Goal: Entertainment & Leisure: Consume media (video, audio)

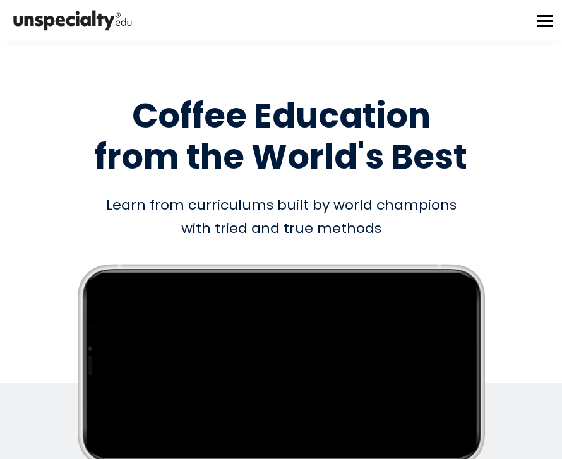
click at [550, 15] on button at bounding box center [544, 20] width 15 height 15
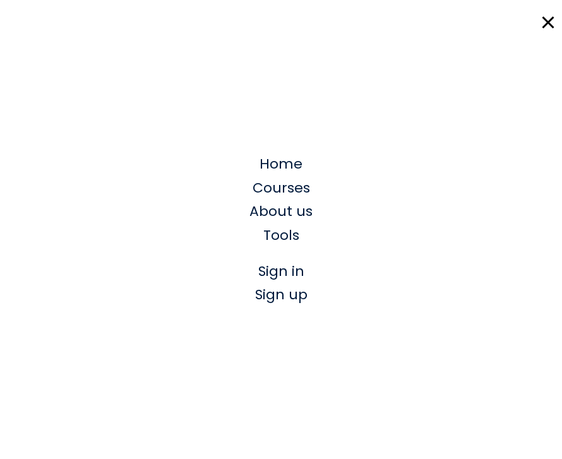
click at [303, 266] on span "Sign in" at bounding box center [281, 271] width 46 height 20
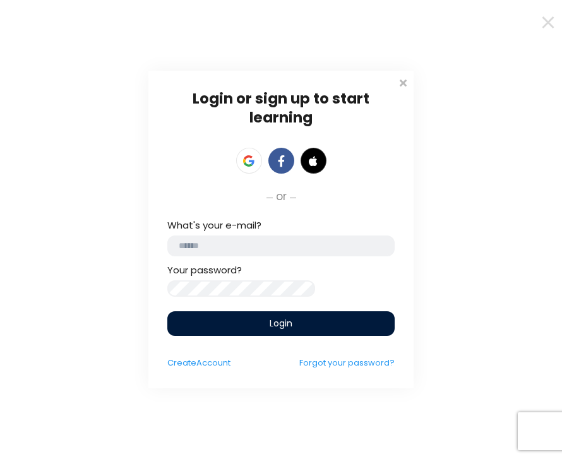
click at [320, 237] on input "email" at bounding box center [280, 245] width 227 height 21
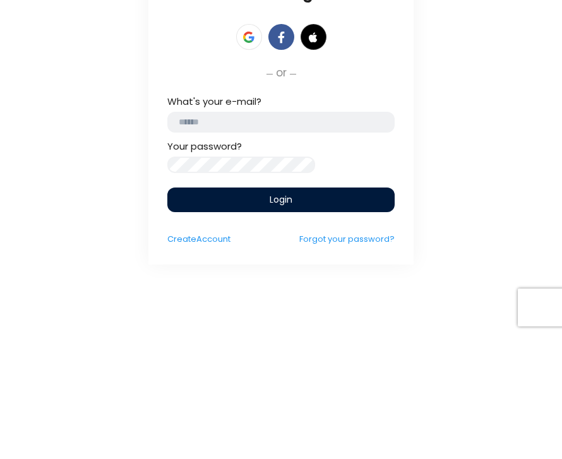
type input "**********"
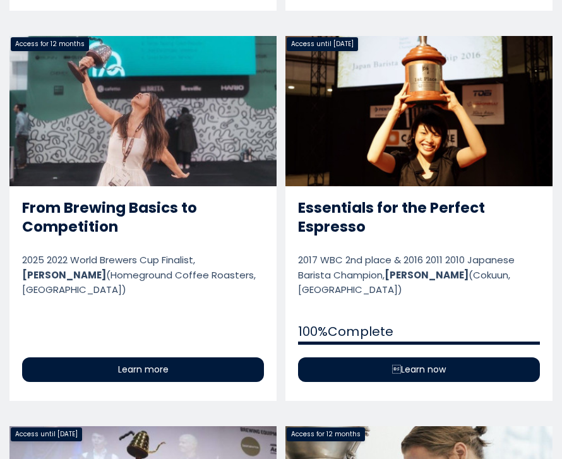
scroll to position [921, 0]
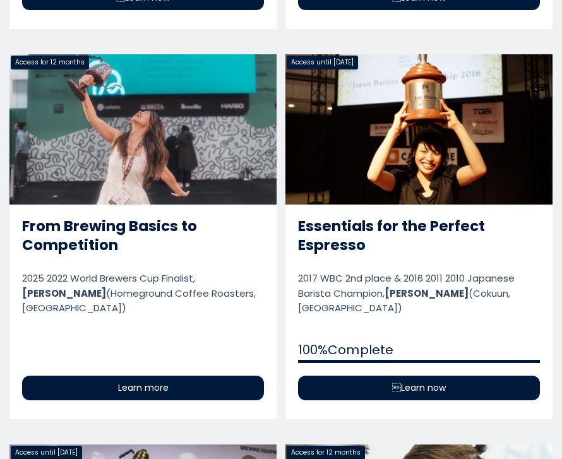
click at [199, 373] on link "From Brewing Basics to Competition" at bounding box center [142, 236] width 267 height 365
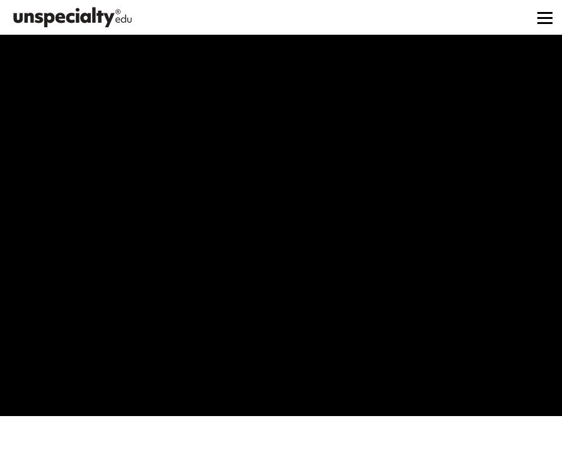
click at [548, 24] on button at bounding box center [544, 17] width 15 height 15
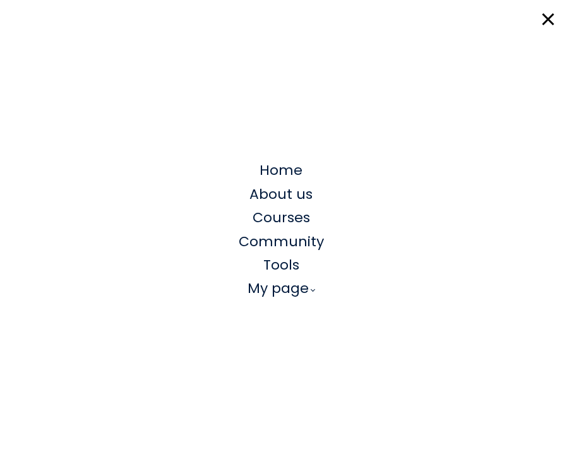
click at [296, 225] on span "Courses" at bounding box center [280, 218] width 57 height 20
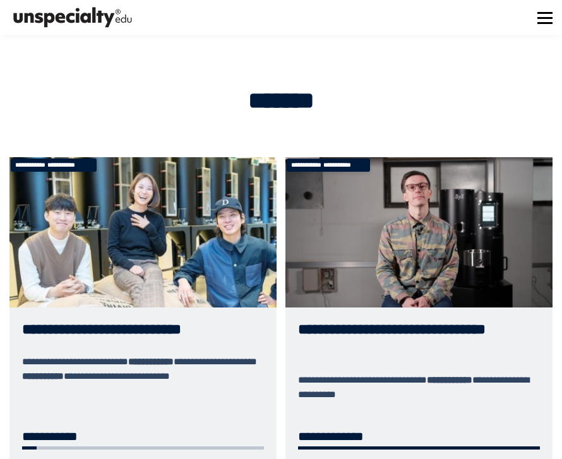
click at [547, 24] on button at bounding box center [544, 17] width 15 height 15
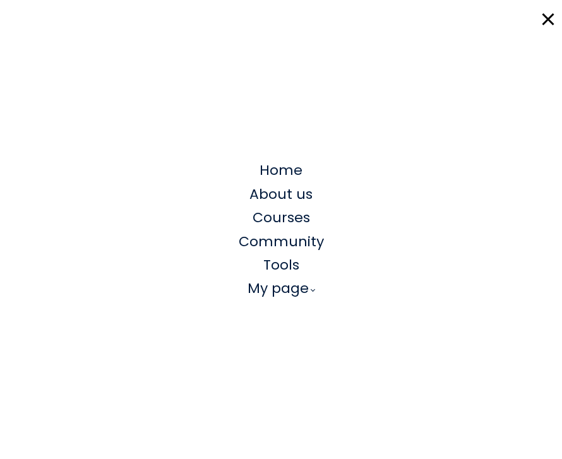
click at [304, 294] on link "My page" at bounding box center [280, 287] width 67 height 23
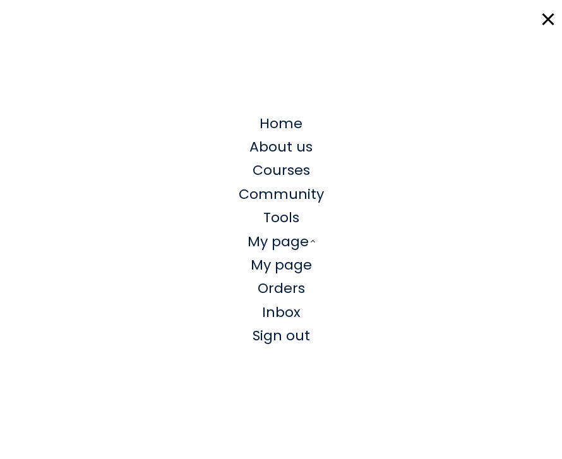
click at [290, 245] on link "My page" at bounding box center [280, 241] width 67 height 23
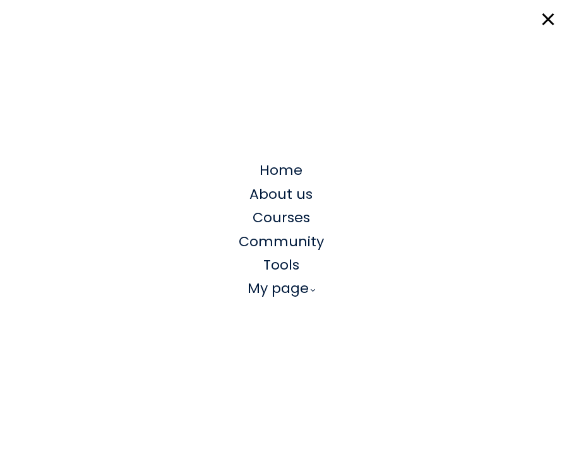
click at [284, 288] on link "My page" at bounding box center [280, 287] width 67 height 23
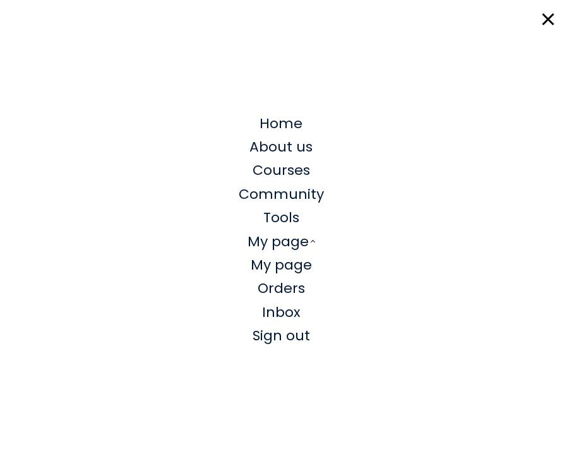
click at [300, 261] on span "My page" at bounding box center [281, 265] width 61 height 20
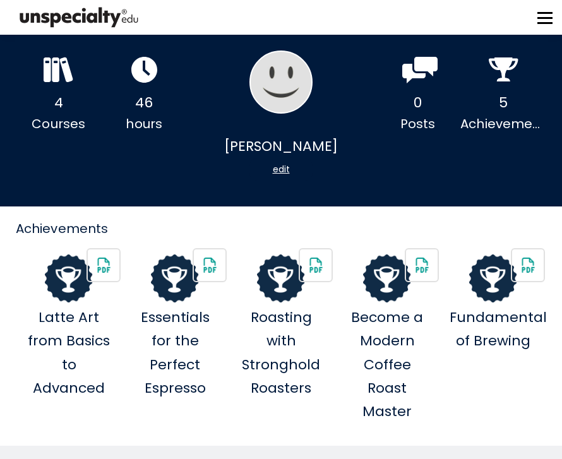
click at [59, 98] on div "4" at bounding box center [58, 102] width 85 height 23
click at [491, 302] on img at bounding box center [493, 278] width 48 height 48
click at [497, 301] on img at bounding box center [493, 278] width 48 height 48
click at [67, 89] on div "4 Courses" at bounding box center [58, 92] width 85 height 84
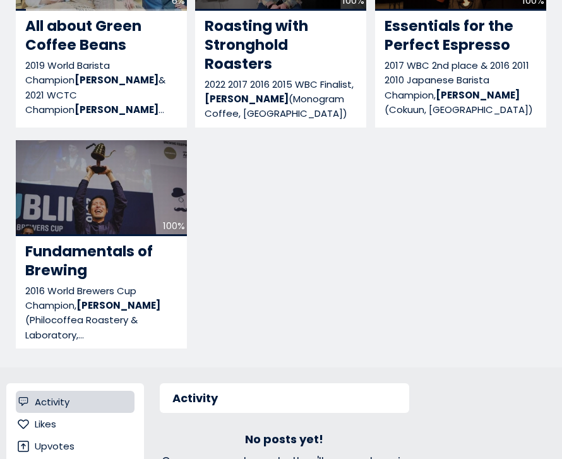
scroll to position [572, 0]
click at [134, 203] on div "100%" at bounding box center [101, 188] width 171 height 96
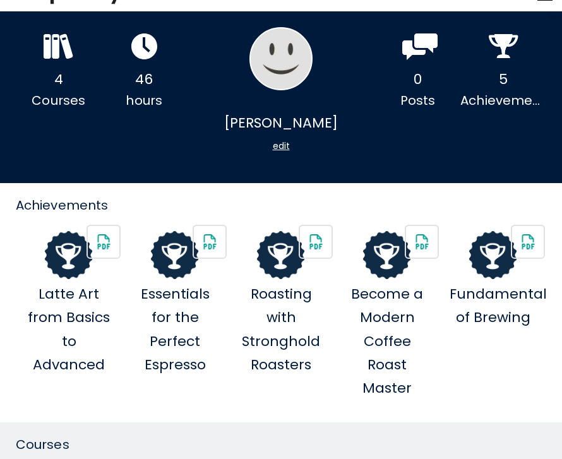
scroll to position [0, 0]
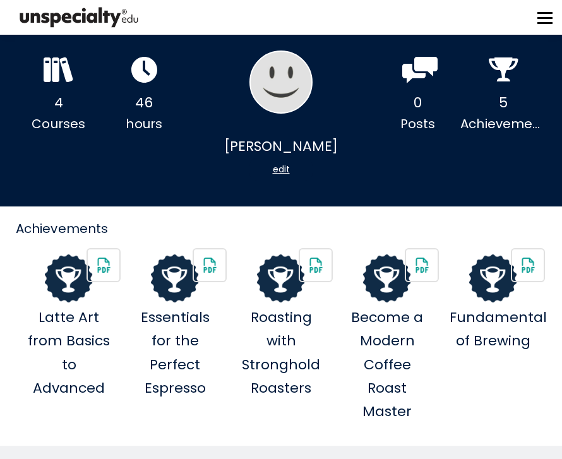
click at [541, 23] on button at bounding box center [544, 17] width 15 height 15
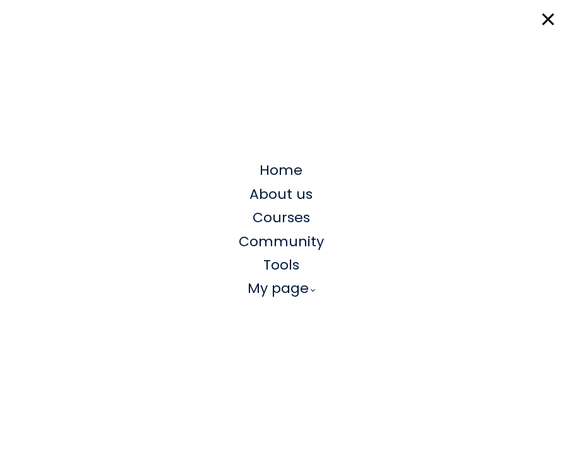
click at [299, 297] on link "My page" at bounding box center [280, 287] width 67 height 23
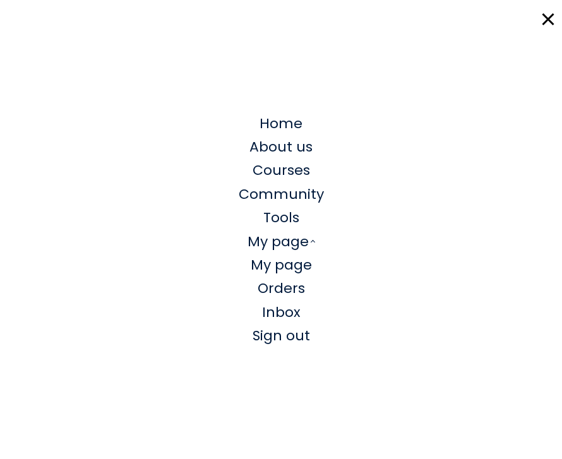
click at [294, 269] on span "My page" at bounding box center [281, 265] width 61 height 20
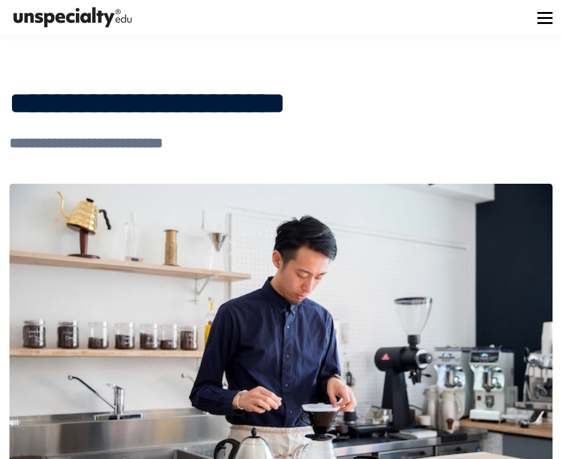
scroll to position [-11, 0]
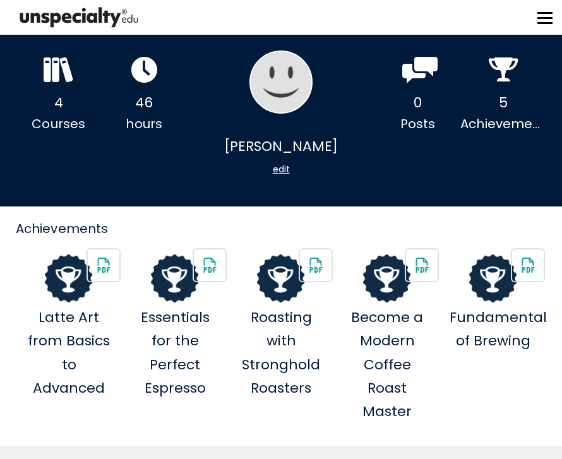
click at [64, 105] on div "4" at bounding box center [58, 102] width 85 height 23
click at [51, 105] on div "4" at bounding box center [58, 102] width 85 height 23
click at [56, 113] on div "4" at bounding box center [58, 102] width 85 height 23
click at [47, 102] on div "4" at bounding box center [58, 102] width 85 height 23
click at [38, 92] on div "4" at bounding box center [58, 102] width 85 height 23
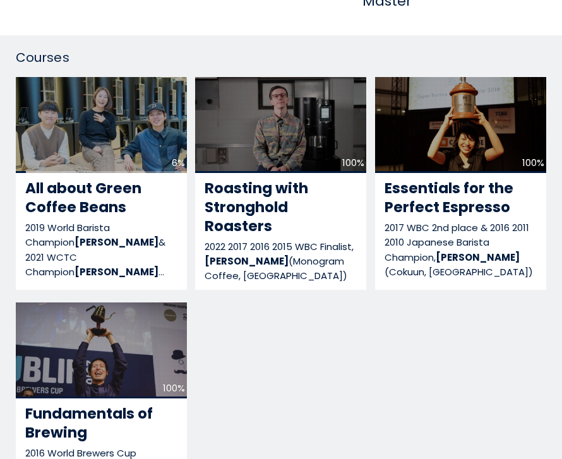
scroll to position [426, 0]
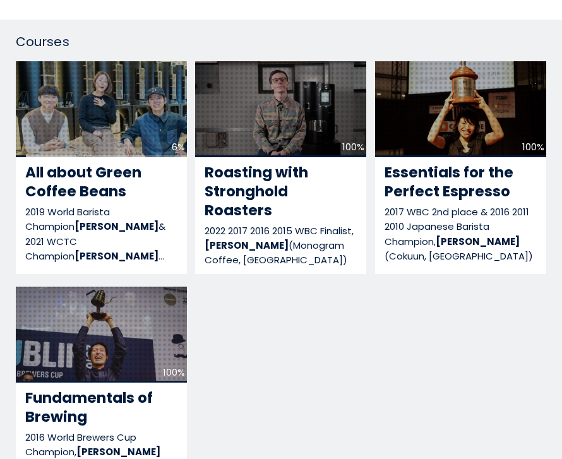
click at [150, 343] on div "100%" at bounding box center [101, 335] width 171 height 96
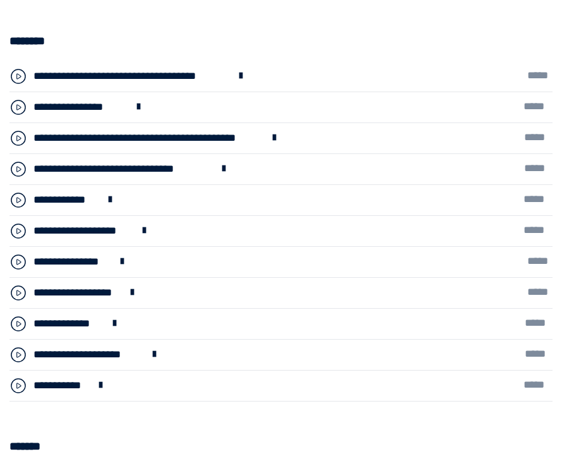
scroll to position [5870, 0]
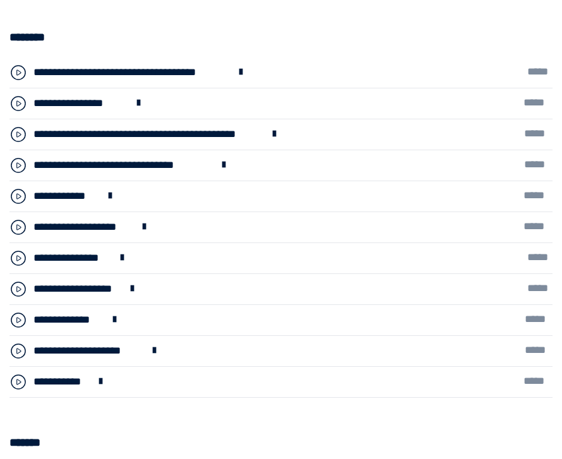
click at [252, 143] on div "**********" at bounding box center [147, 134] width 229 height 16
click at [235, 138] on div "**********" at bounding box center [147, 134] width 229 height 16
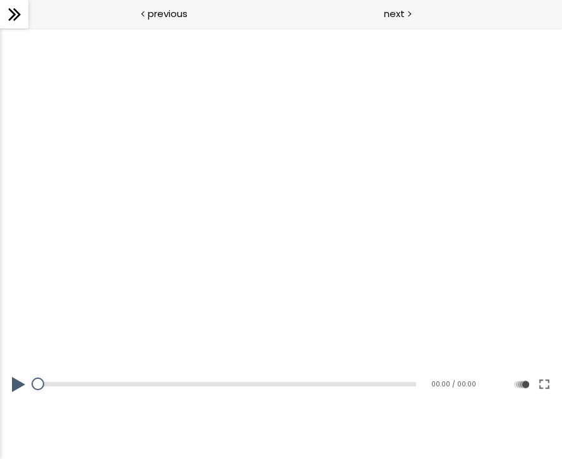
click at [401, 396] on div "Add chapter 00:00" at bounding box center [227, 384] width 378 height 35
click at [22, 386] on button at bounding box center [19, 384] width 38 height 35
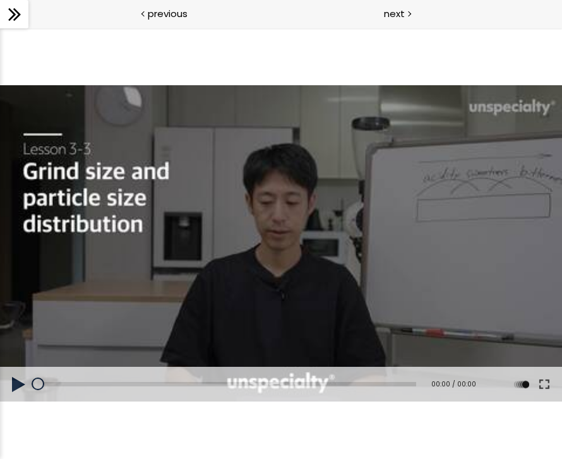
click at [397, 378] on div "Add chapter 00:00" at bounding box center [227, 384] width 378 height 35
click at [396, 377] on div "Add chapter 00:00" at bounding box center [227, 384] width 378 height 35
click at [20, 381] on button at bounding box center [19, 384] width 38 height 35
click at [27, 398] on button at bounding box center [19, 384] width 38 height 35
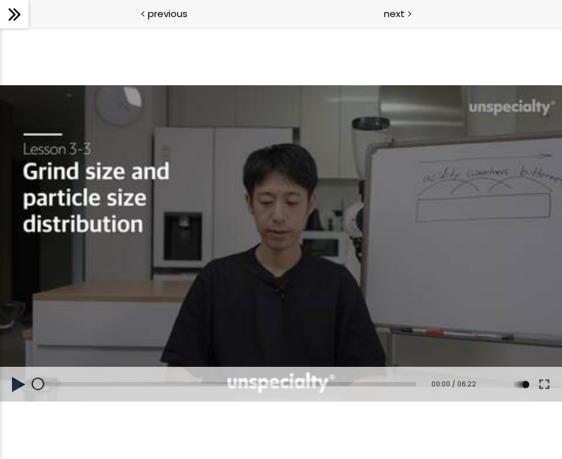
click at [27, 389] on button at bounding box center [19, 384] width 38 height 35
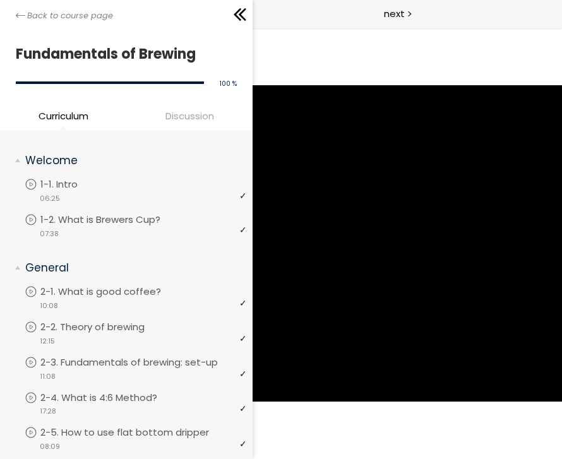
click at [74, 189] on p "1-1. Intro" at bounding box center [71, 184] width 62 height 14
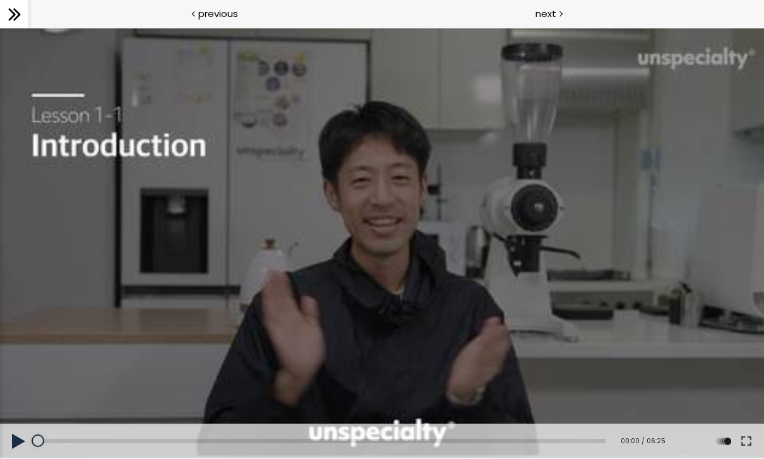
click at [454, 323] on div at bounding box center [382, 243] width 764 height 430
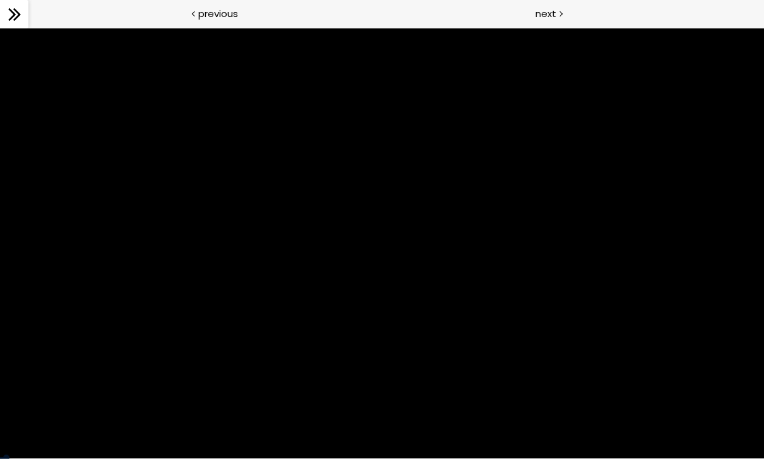
click at [454, 336] on div at bounding box center [382, 243] width 764 height 430
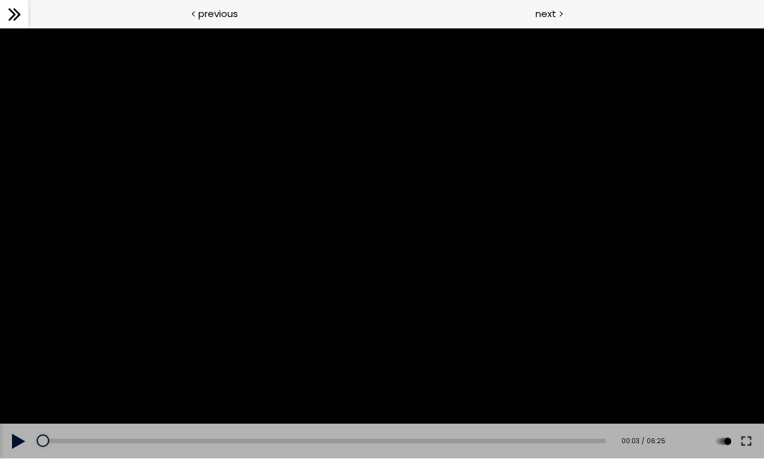
click at [561, 446] on button at bounding box center [746, 441] width 23 height 35
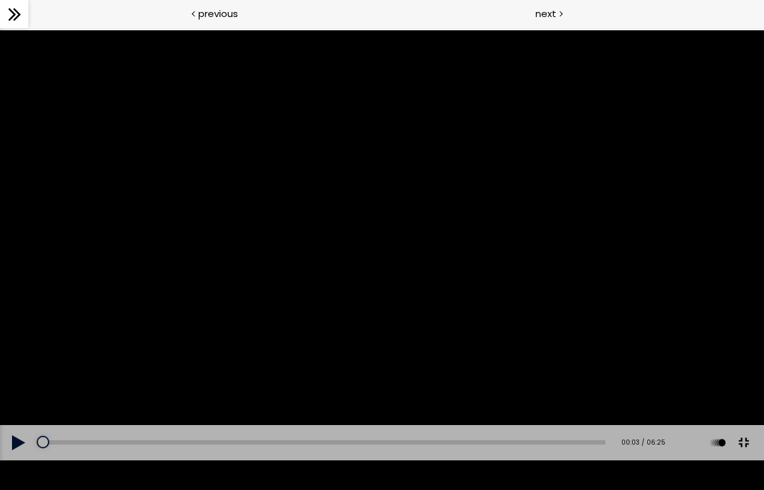
click at [27, 458] on button at bounding box center [19, 442] width 38 height 35
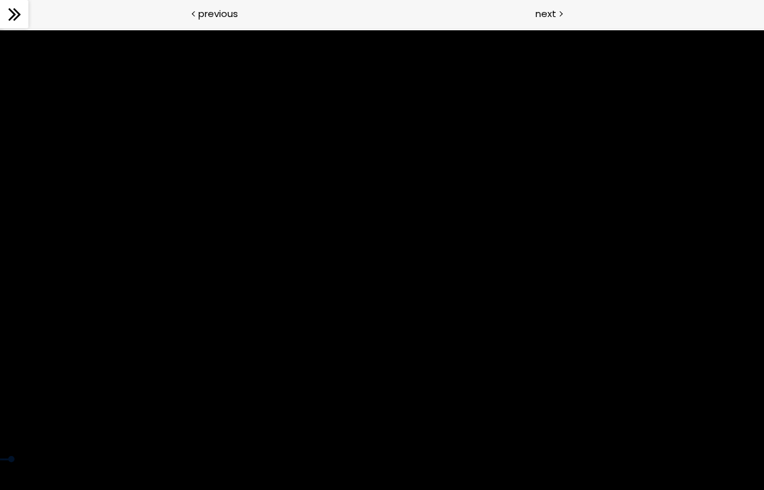
click at [395, 375] on div at bounding box center [382, 245] width 764 height 430
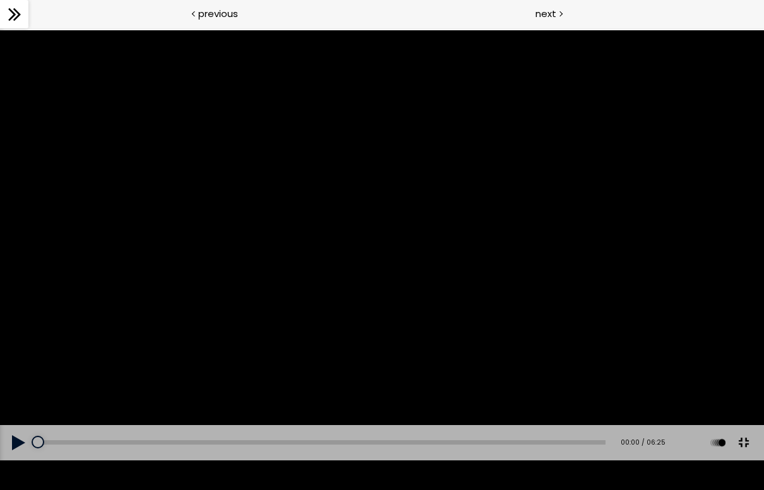
click at [16, 458] on button at bounding box center [19, 442] width 38 height 35
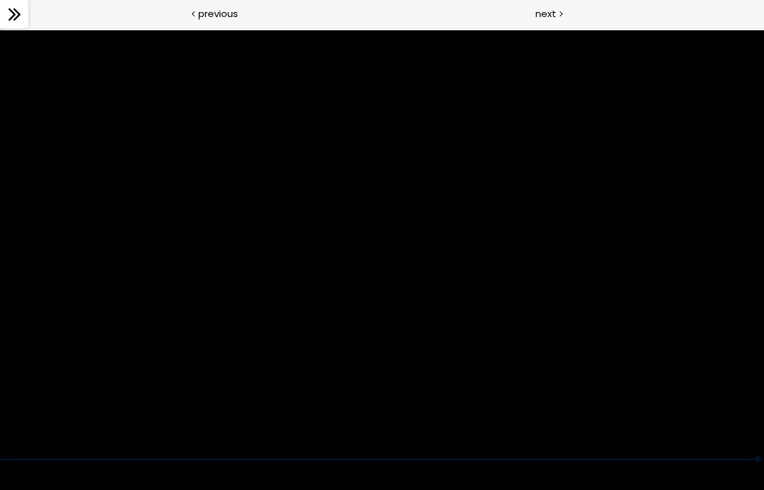
click at [561, 301] on div at bounding box center [382, 245] width 764 height 430
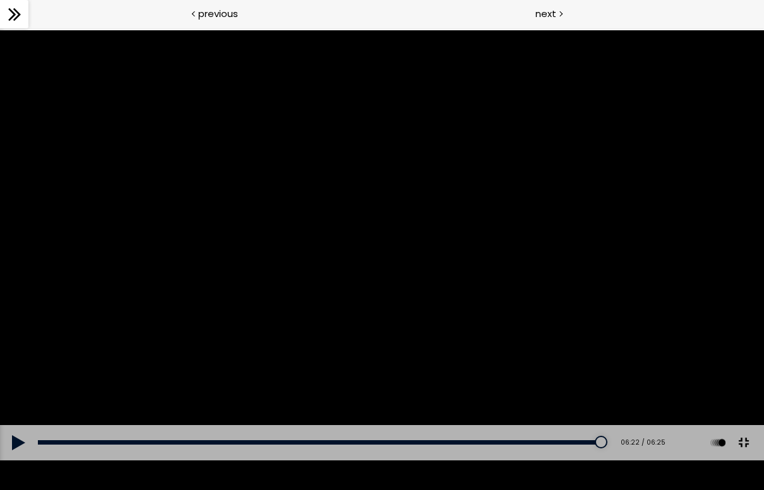
click at [561, 30] on div at bounding box center [382, 245] width 764 height 430
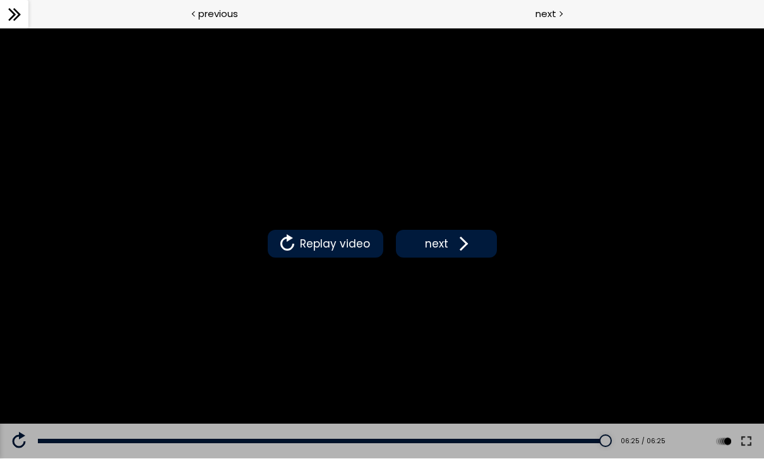
click at [453, 243] on span at bounding box center [460, 243] width 19 height 19
click at [446, 254] on button "next" at bounding box center [446, 244] width 101 height 28
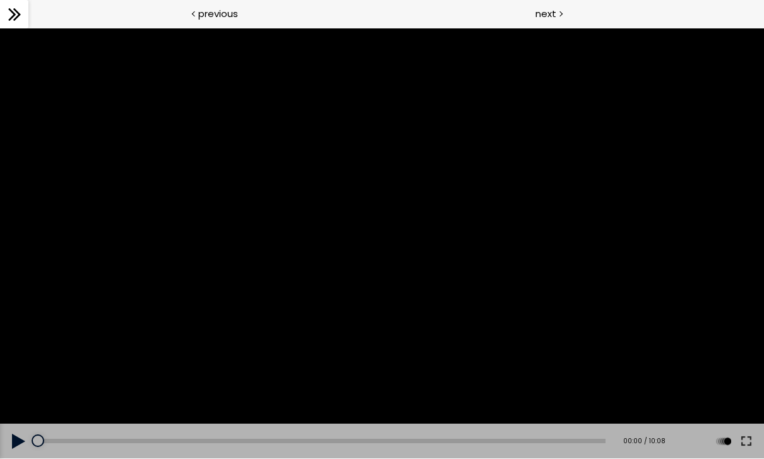
click at [561, 442] on button at bounding box center [746, 441] width 23 height 35
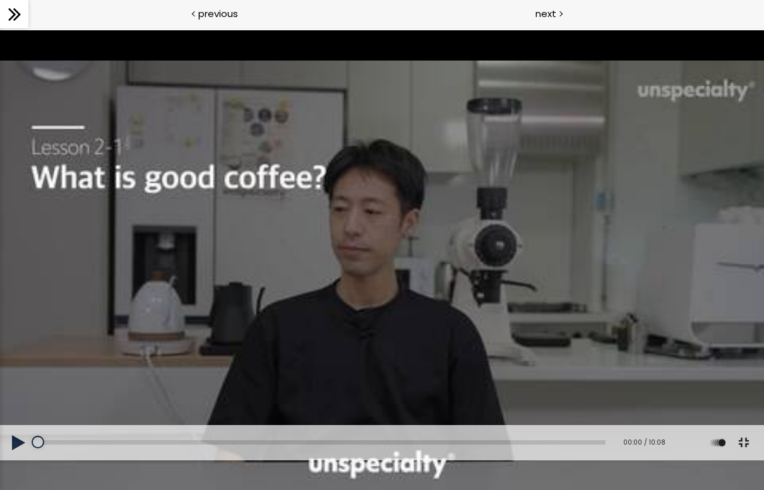
click at [439, 278] on div at bounding box center [382, 245] width 764 height 430
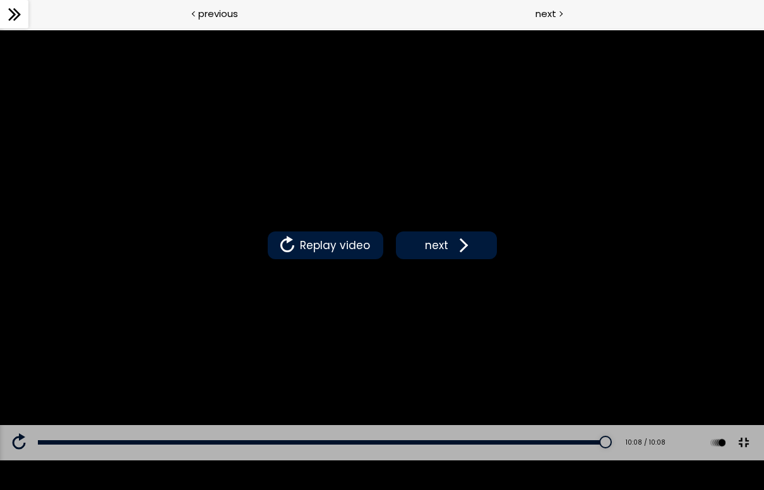
click at [460, 248] on span at bounding box center [460, 245] width 19 height 19
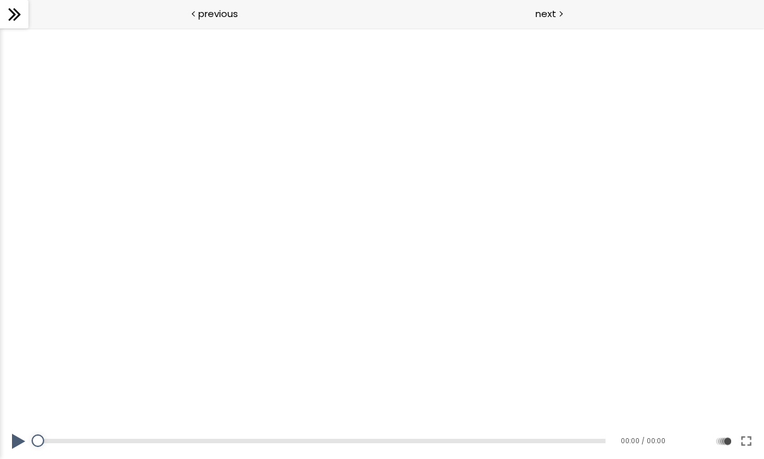
click at [561, 445] on button at bounding box center [746, 441] width 23 height 35
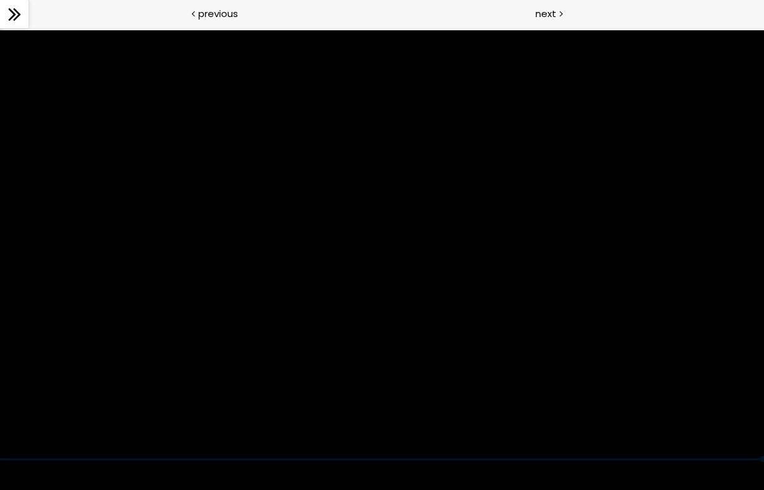
click at [561, 374] on div at bounding box center [382, 245] width 764 height 430
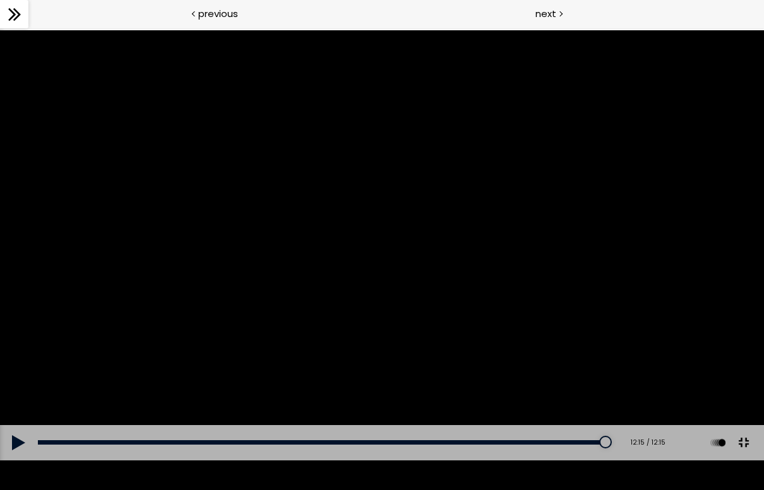
click at [25, 458] on button at bounding box center [19, 442] width 38 height 35
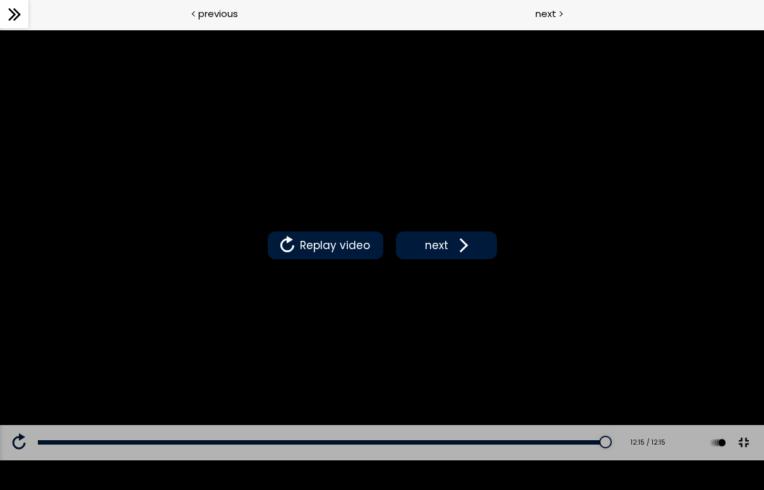
click at [463, 238] on span at bounding box center [460, 245] width 19 height 19
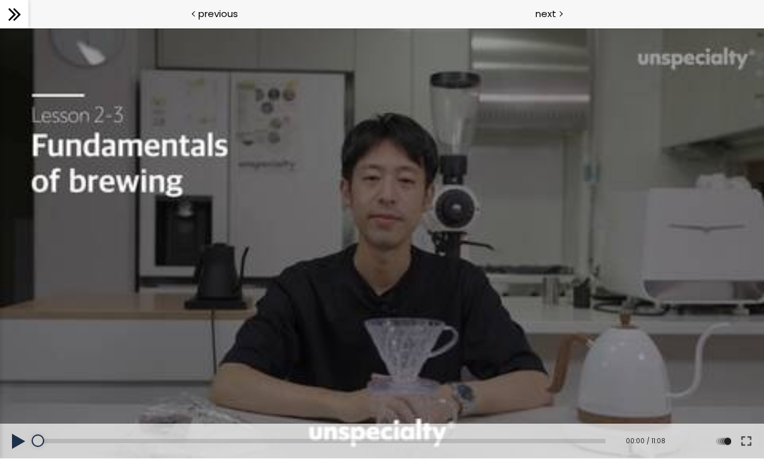
click at [561, 448] on button at bounding box center [746, 441] width 23 height 35
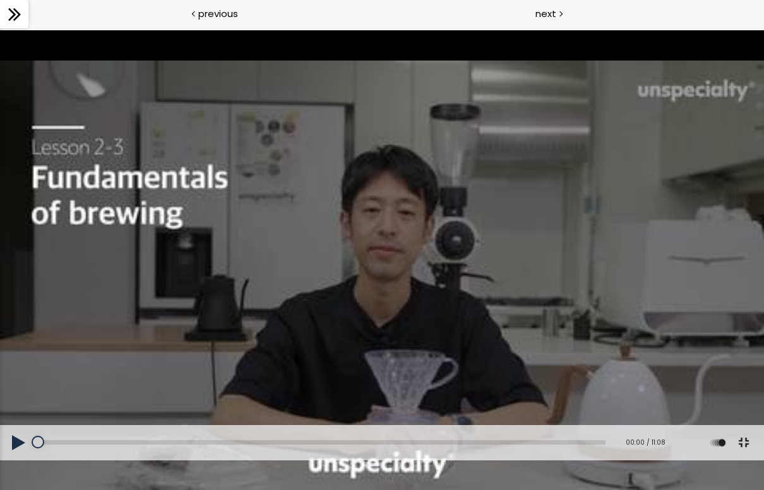
click at [18, 458] on button at bounding box center [19, 442] width 38 height 35
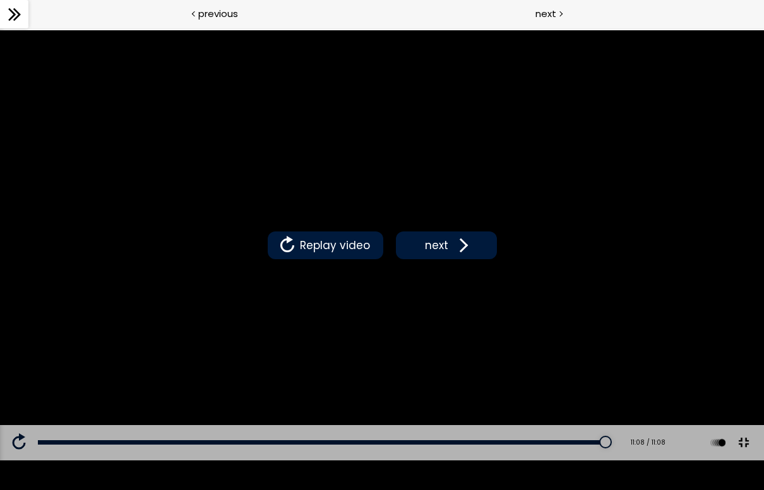
click at [561, 457] on button at bounding box center [743, 443] width 28 height 28
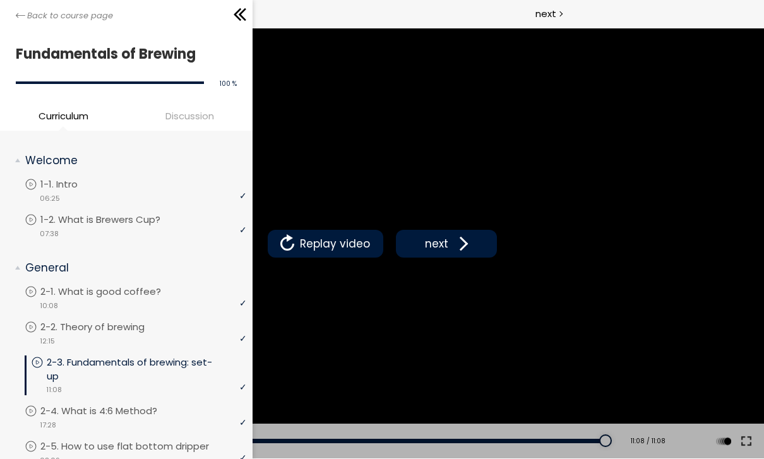
click at [4, 20] on div "Back to course page" at bounding box center [126, 14] width 252 height 28
click at [530, 299] on div "Replay video next" at bounding box center [382, 243] width 764 height 430
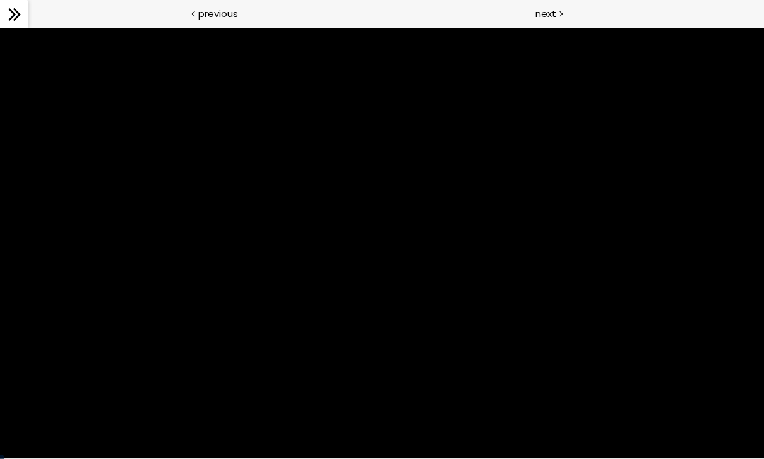
click at [432, 353] on div at bounding box center [382, 243] width 764 height 430
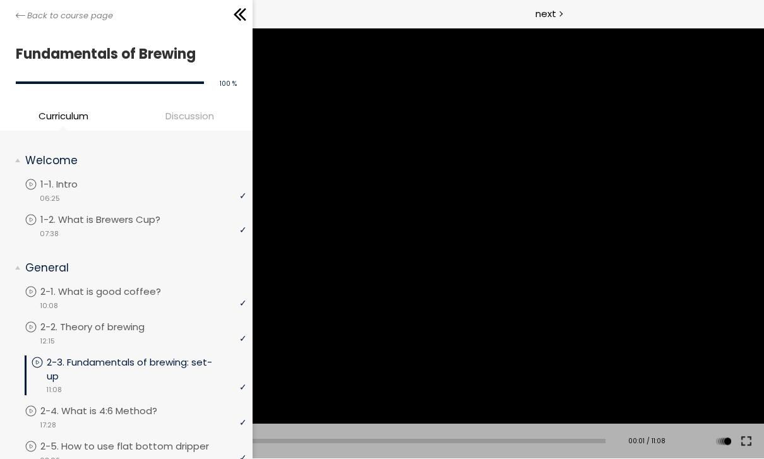
click at [27, 18] on link "Back to course page" at bounding box center [64, 15] width 97 height 13
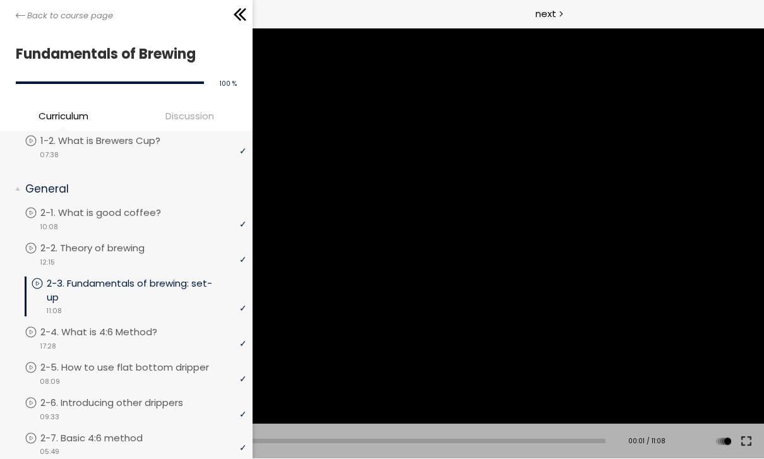
scroll to position [81, 0]
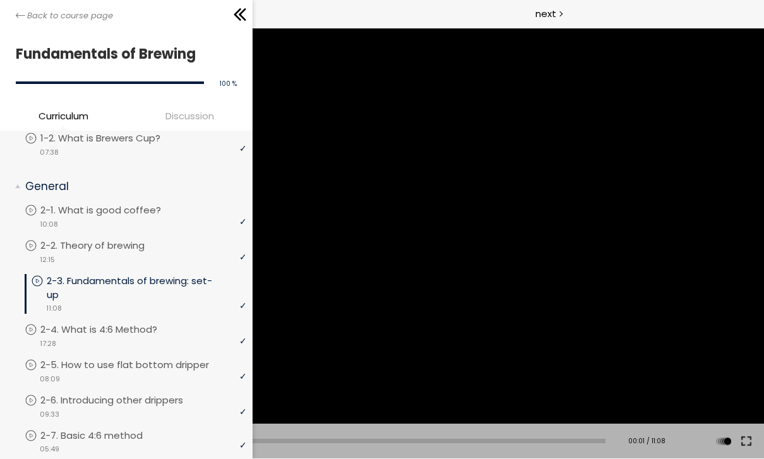
click at [138, 337] on div "video 17:28" at bounding box center [136, 342] width 222 height 13
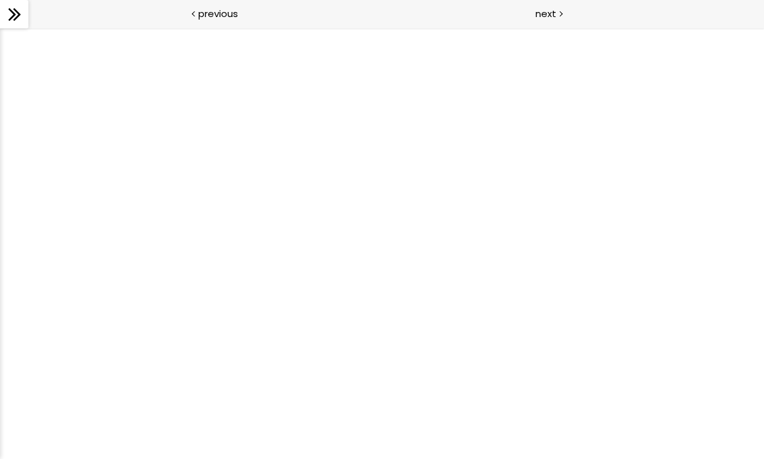
click at [474, 299] on div at bounding box center [382, 243] width 764 height 431
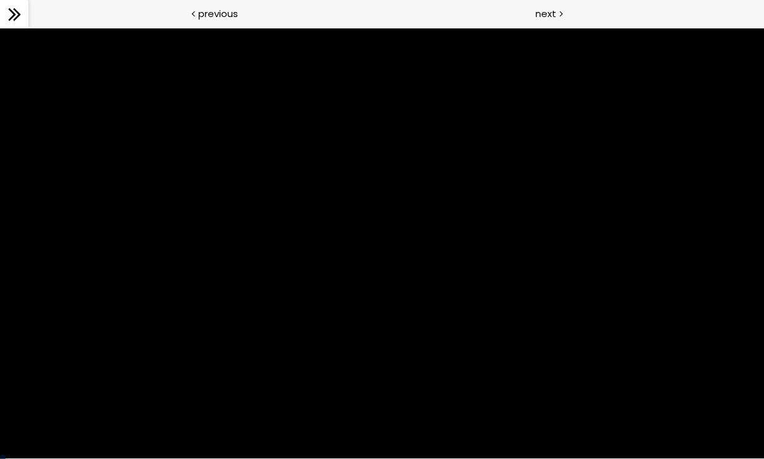
click at [561, 385] on div at bounding box center [382, 243] width 764 height 430
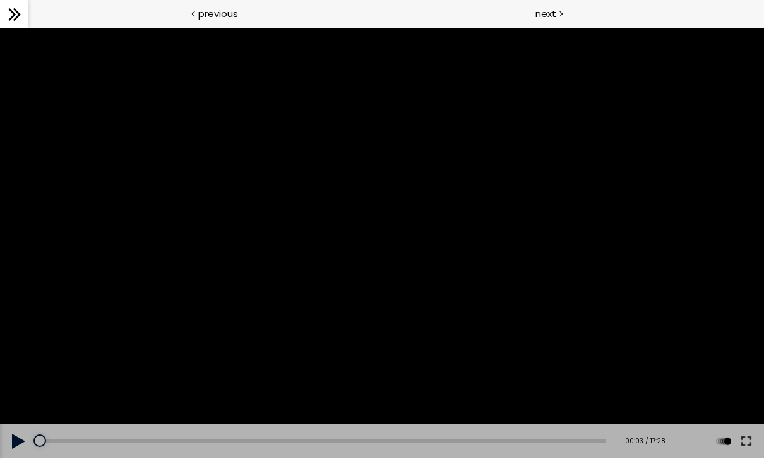
click at [561, 440] on button at bounding box center [746, 441] width 23 height 35
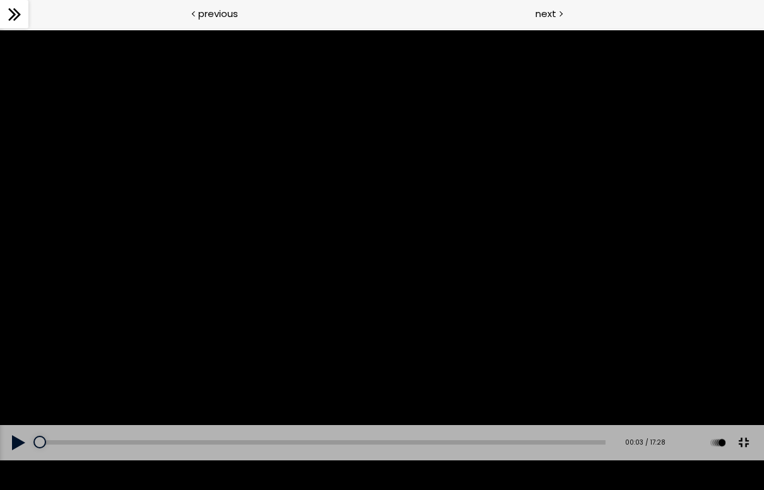
click at [13, 458] on button at bounding box center [19, 442] width 38 height 35
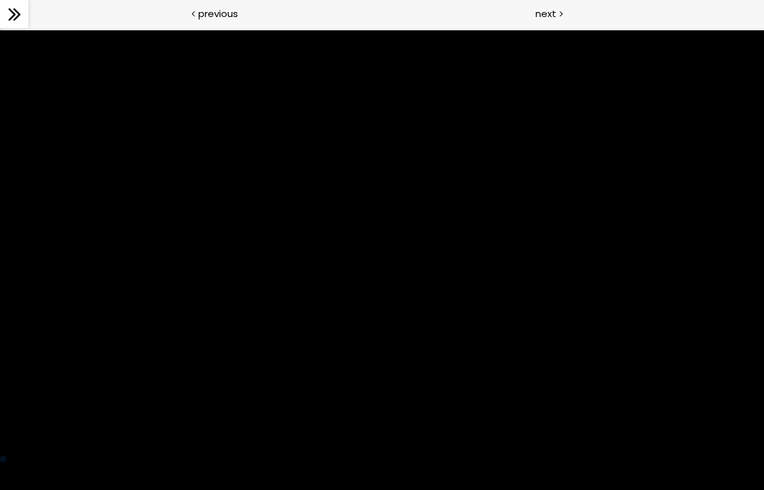
click at [112, 422] on div at bounding box center [382, 245] width 764 height 430
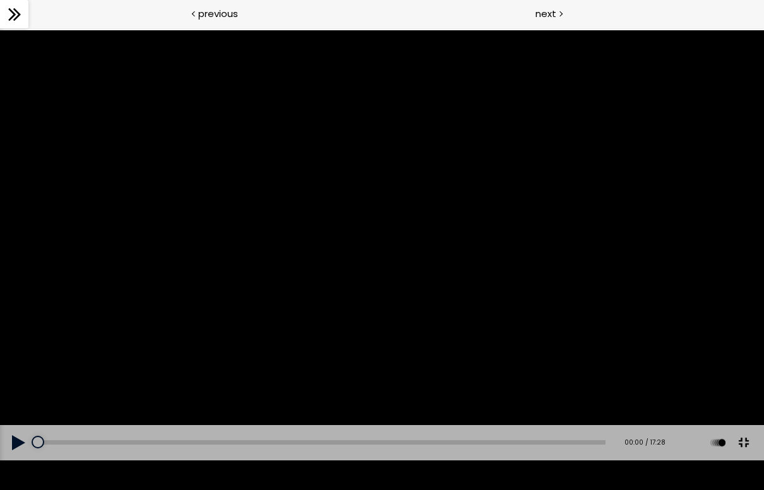
click at [16, 458] on button at bounding box center [19, 442] width 38 height 35
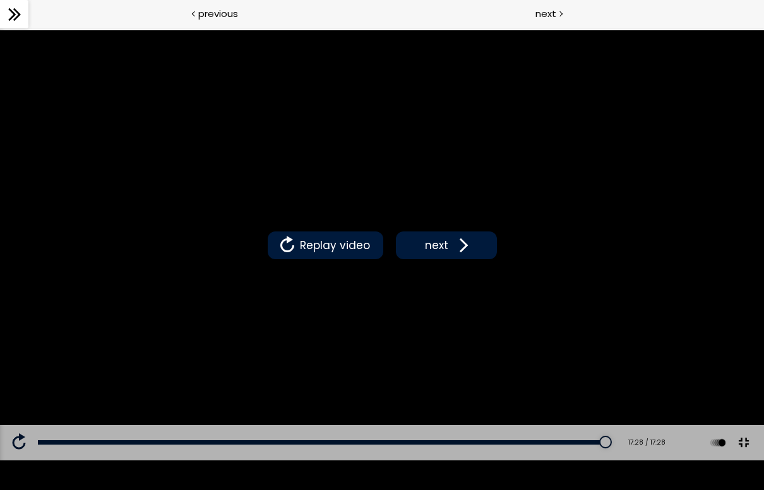
click at [447, 252] on span "next" at bounding box center [437, 245] width 30 height 16
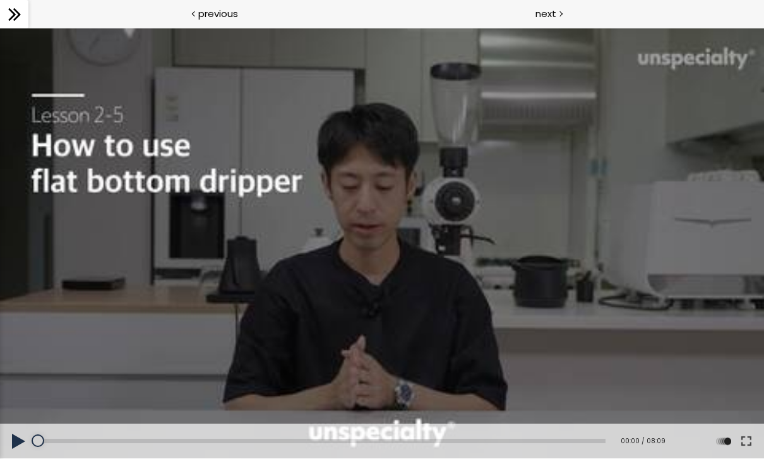
click at [561, 444] on button at bounding box center [746, 441] width 23 height 35
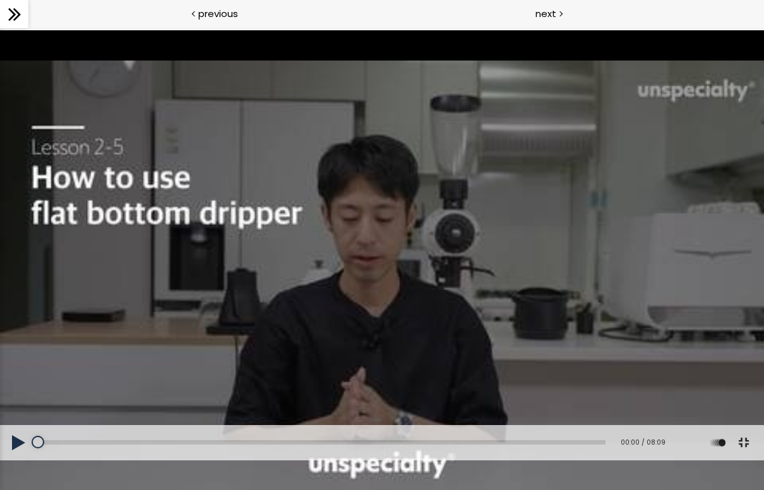
click at [15, 458] on button at bounding box center [19, 442] width 38 height 35
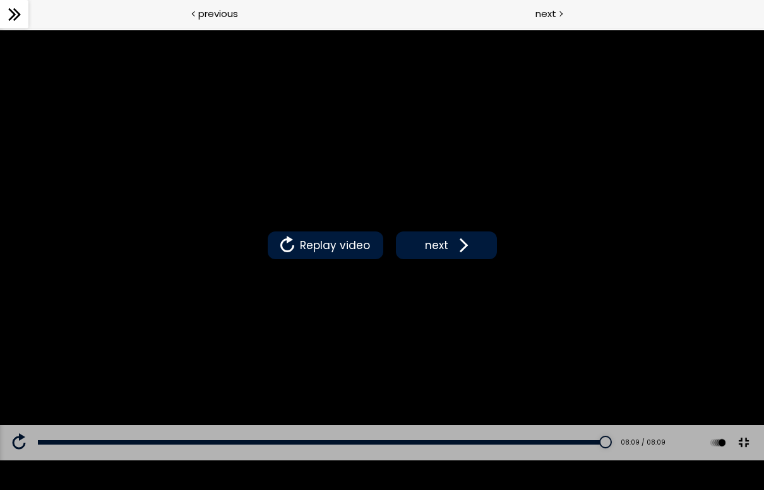
click at [458, 250] on span at bounding box center [460, 245] width 19 height 19
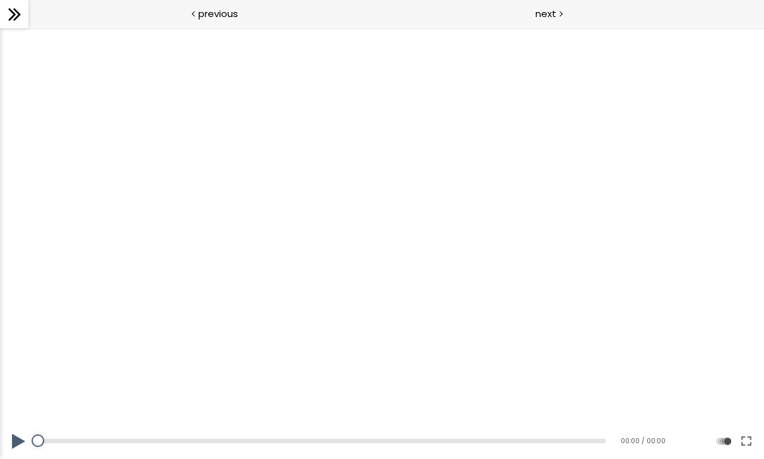
click at [561, 368] on div at bounding box center [382, 243] width 764 height 430
click at [561, 442] on button at bounding box center [746, 441] width 23 height 35
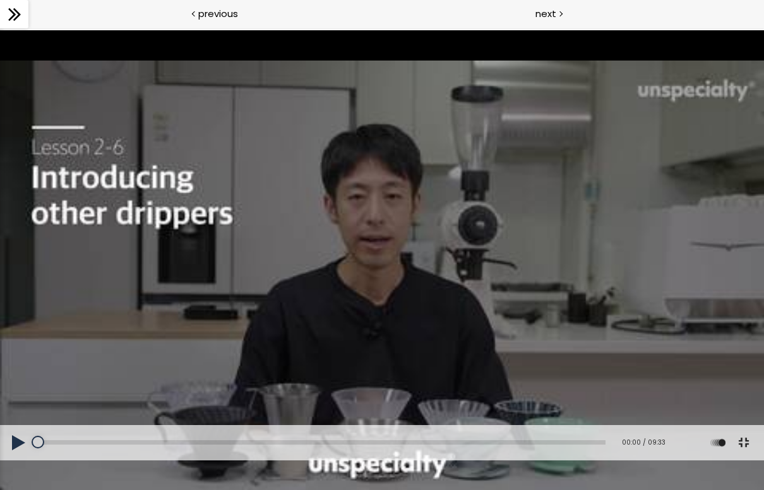
click at [20, 458] on button at bounding box center [19, 442] width 38 height 35
